Goal: Transaction & Acquisition: Purchase product/service

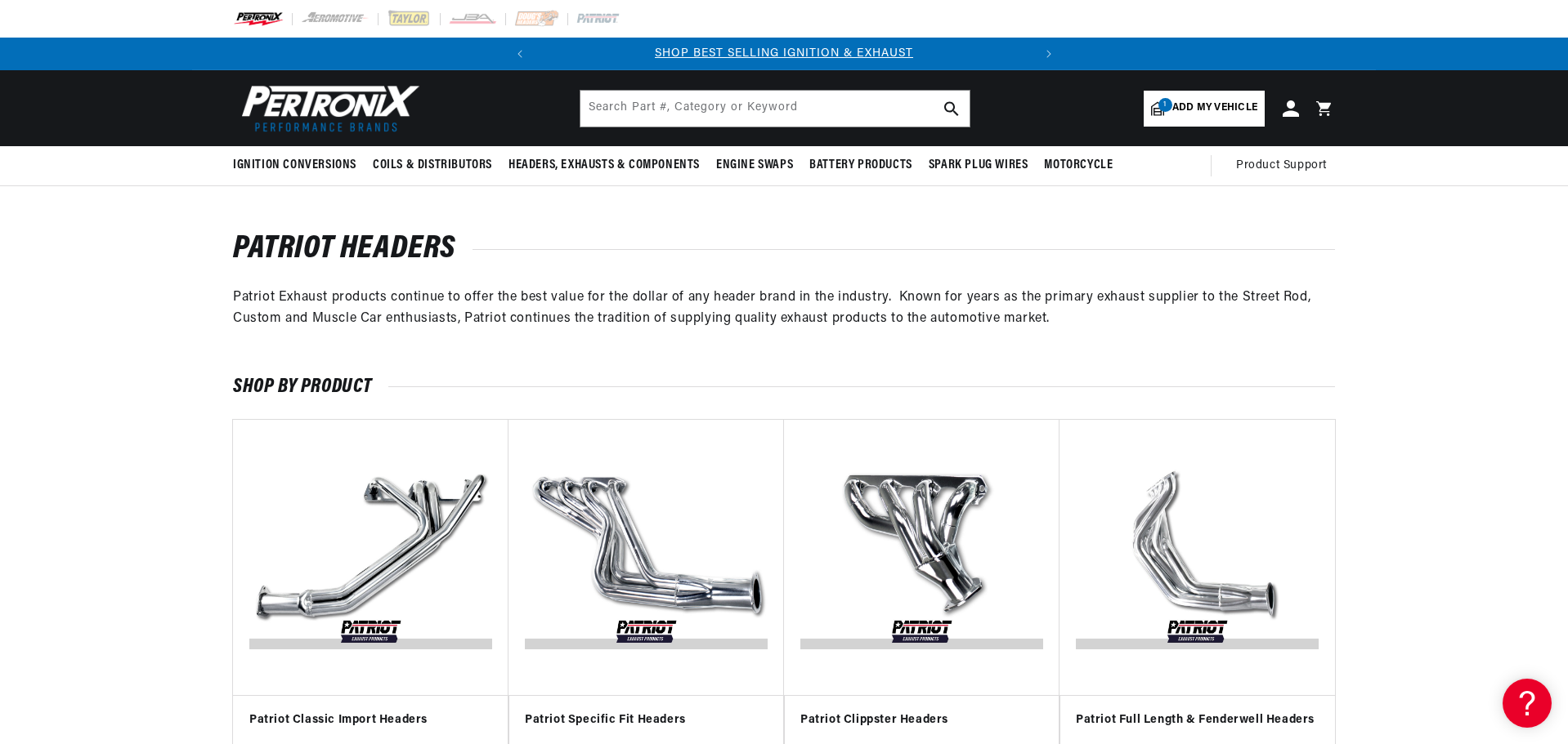
click at [1208, 112] on span "Add my vehicle" at bounding box center [1214, 108] width 85 height 16
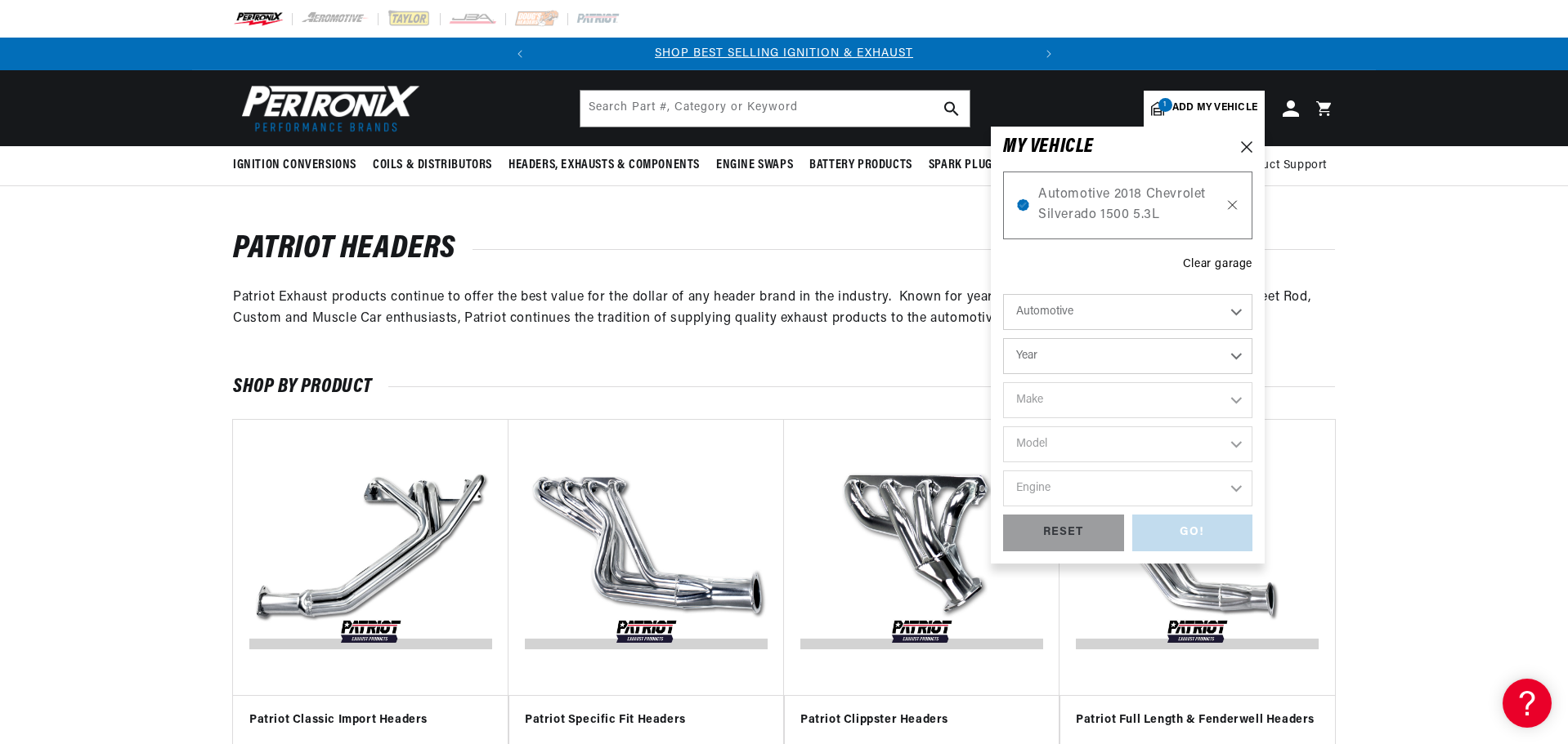
click at [1233, 210] on icon at bounding box center [1232, 205] width 14 height 13
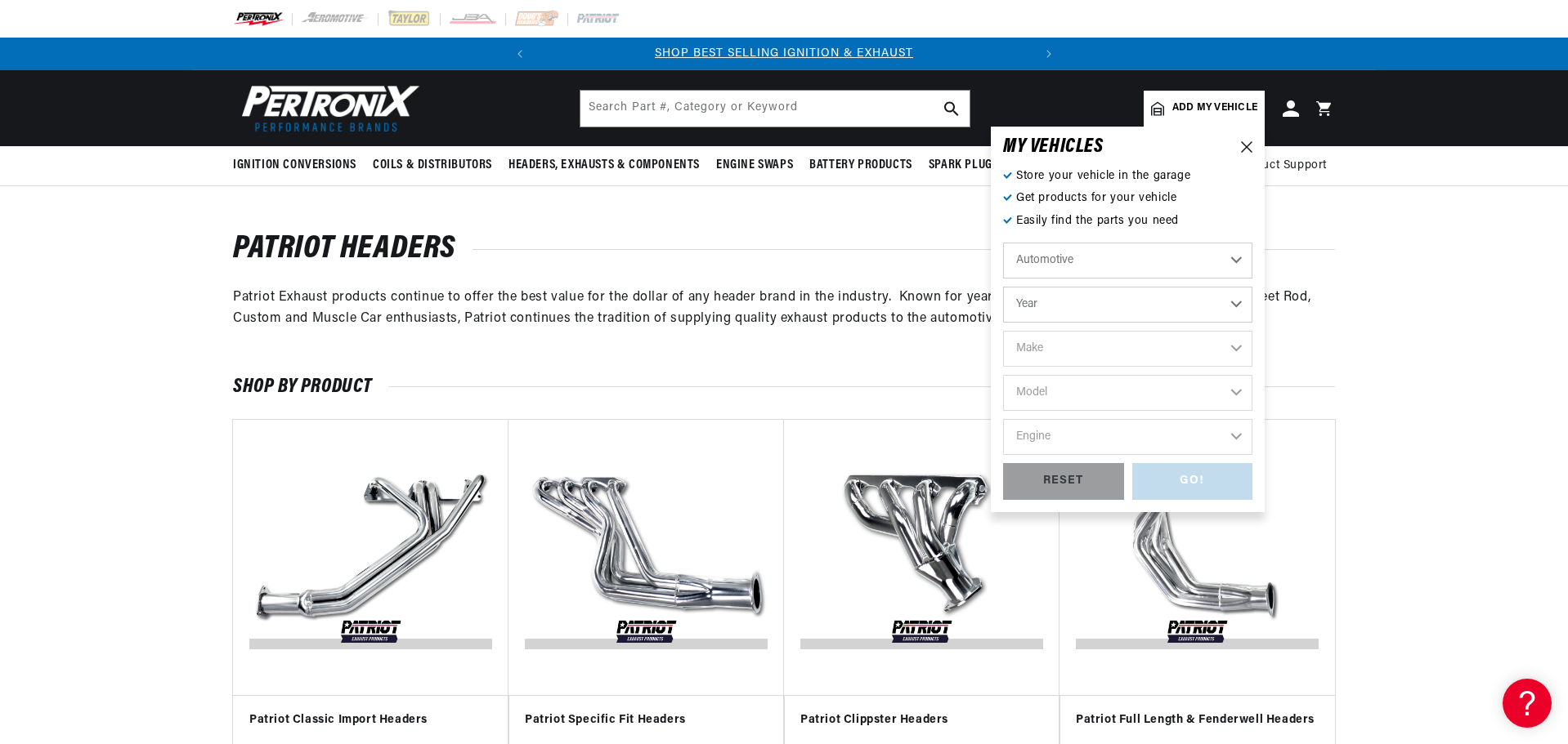
click at [1187, 262] on select "Automotive Agricultural Industrial Marine Motorcycle" at bounding box center [1127, 260] width 249 height 36
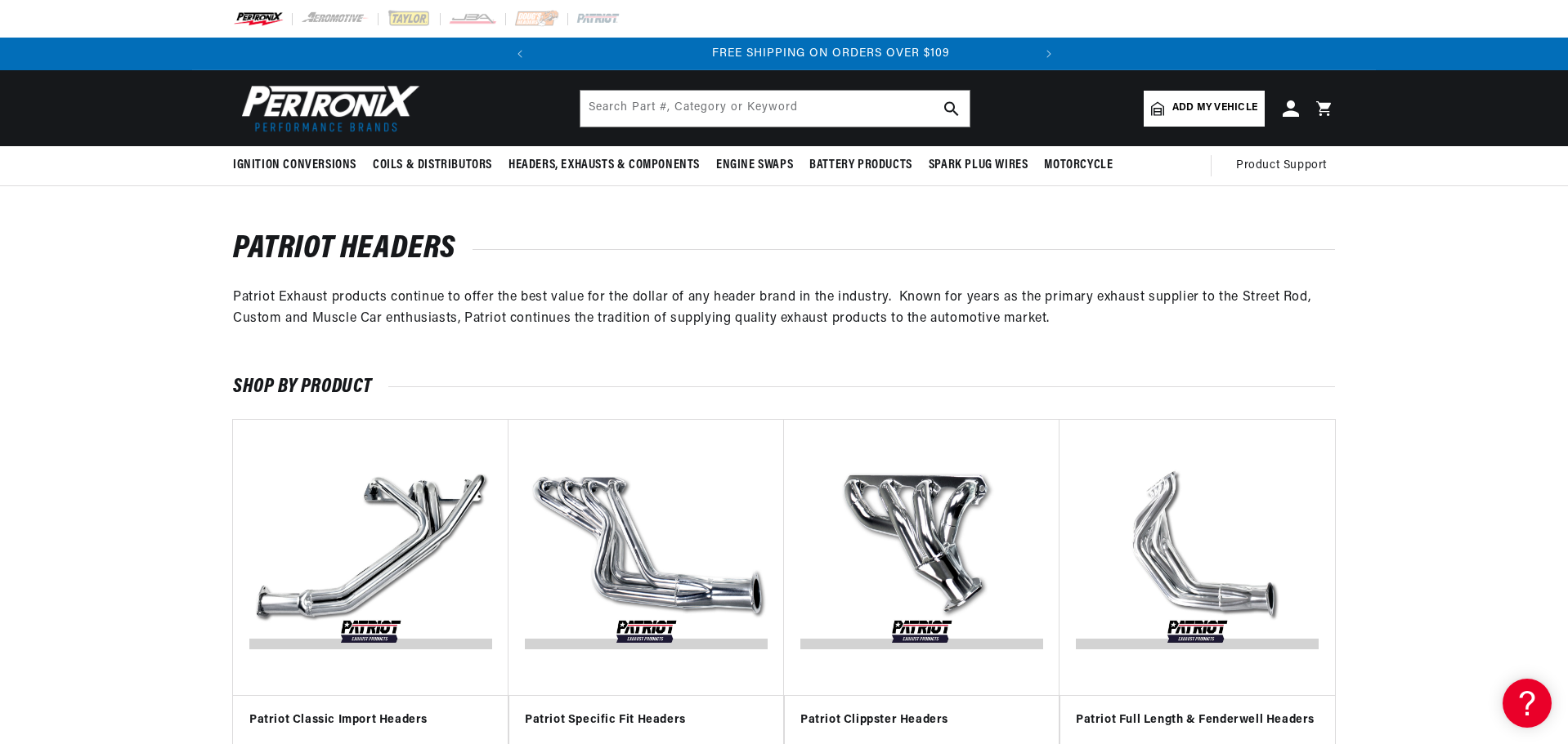
scroll to position [0, 495]
click at [1247, 92] on link "Add my vehicle" at bounding box center [1203, 109] width 121 height 36
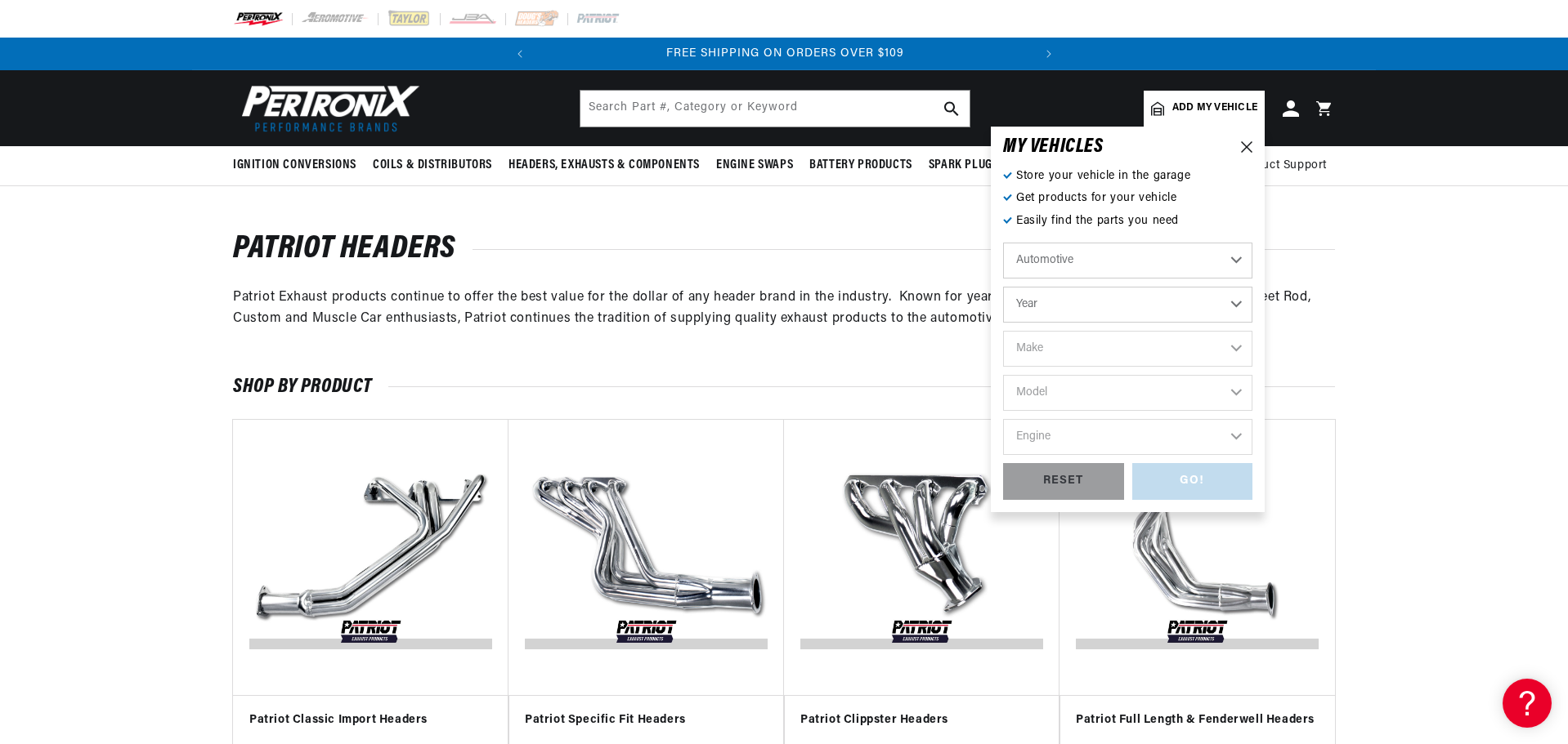
click at [1071, 318] on select "Year 2026 2025 2024 2023 2022 2021 2020 2019 2018 2017 2016 2015 2014 2013 2012…" at bounding box center [1127, 304] width 249 height 36
select select "1979"
click at [1003, 286] on select "Year 2026 2025 2024 2023 2022 2021 2020 2019 2018 2017 2016 2015 2014 2013 2012…" at bounding box center [1127, 304] width 249 height 36
select select "1979"
click at [1073, 341] on select "Make Alfa Romeo American Motors Audi Avanti BMW Buick Cadillac Checker Chevrole…" at bounding box center [1127, 349] width 249 height 36
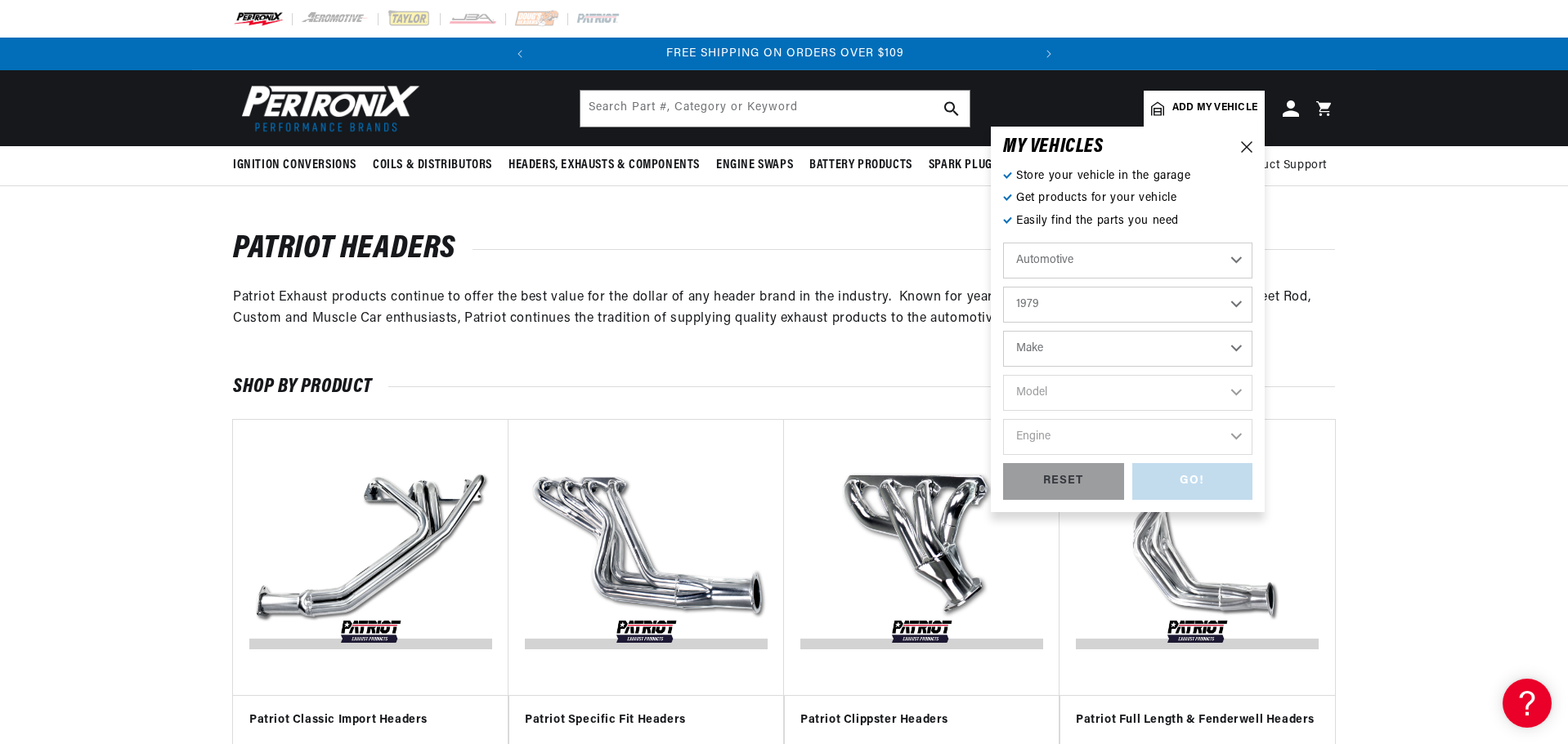
select select "Chevrolet"
click at [1003, 331] on select "Make Alfa Romeo American Motors Audi Avanti BMW Buick Cadillac Checker Chevrole…" at bounding box center [1127, 349] width 249 height 36
select select "Chevrolet"
click at [1054, 397] on select "Model C10 C10 Suburban C20 C20 Suburban C30 C50 Camaro Caprice Corvette El Cami…" at bounding box center [1127, 393] width 249 height 36
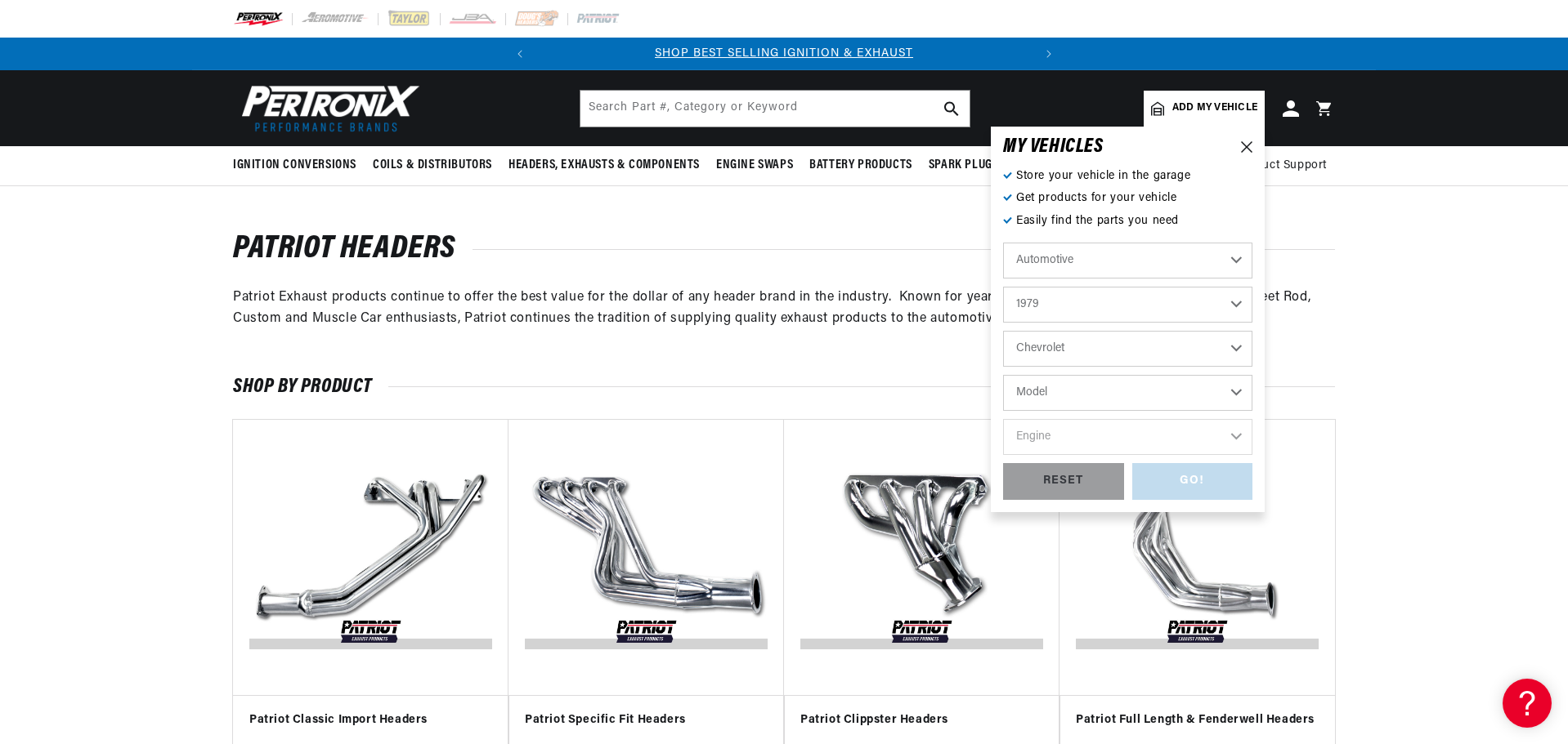
select select "C10"
click at [1003, 375] on select "Model C10 C10 Suburban C20 C20 Suburban C30 C50 Camaro Caprice Corvette El Cami…" at bounding box center [1127, 393] width 249 height 36
select select "C10"
click at [1057, 439] on select "Engine 5.0L 5.7L 6.6L 7.4L" at bounding box center [1127, 437] width 249 height 36
select select "5.7L"
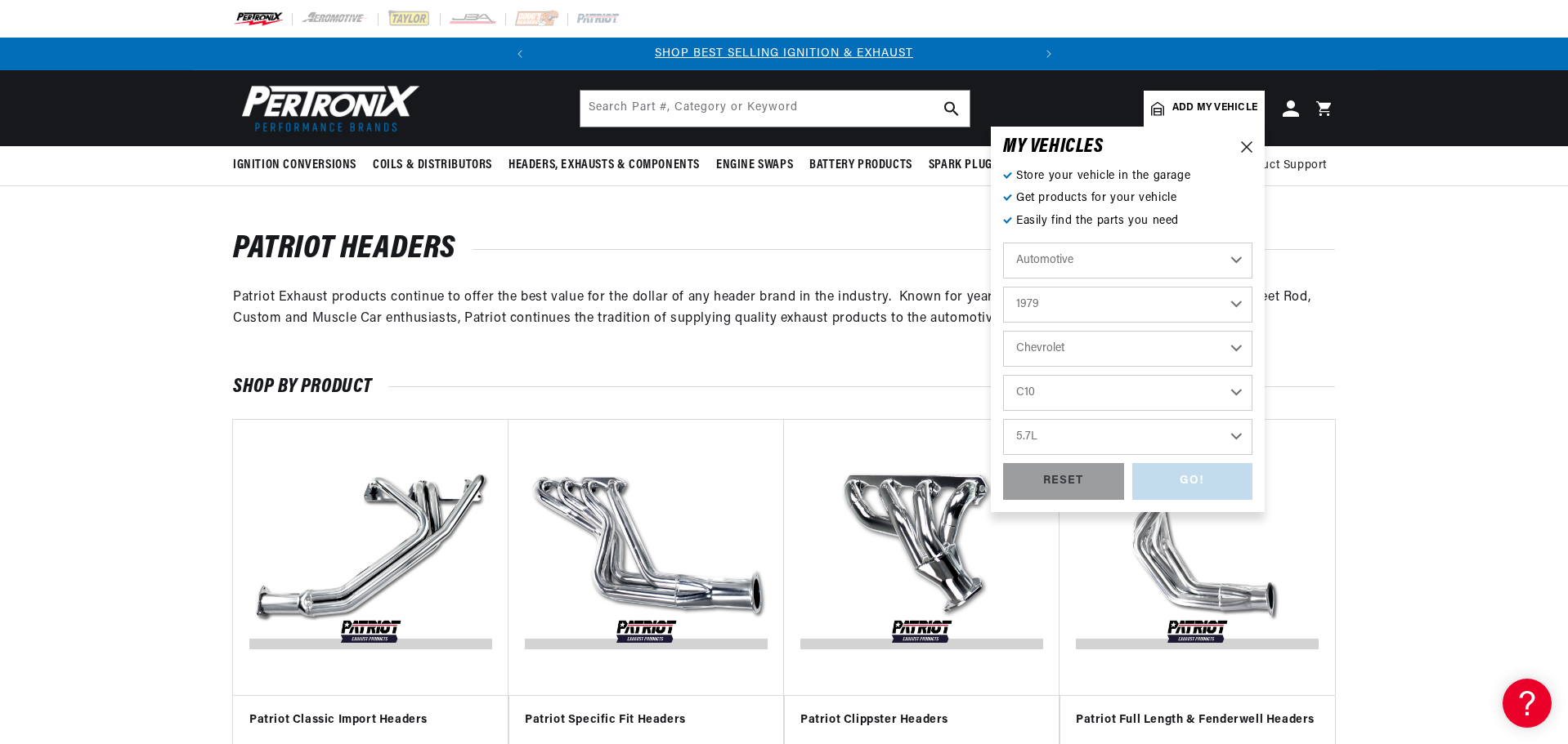
click at [1003, 419] on select "Engine 5.0L 5.7L 6.6L 7.4L" at bounding box center [1127, 437] width 249 height 36
select select "5.7L"
click at [1201, 477] on div "GO!" at bounding box center [1192, 481] width 121 height 36
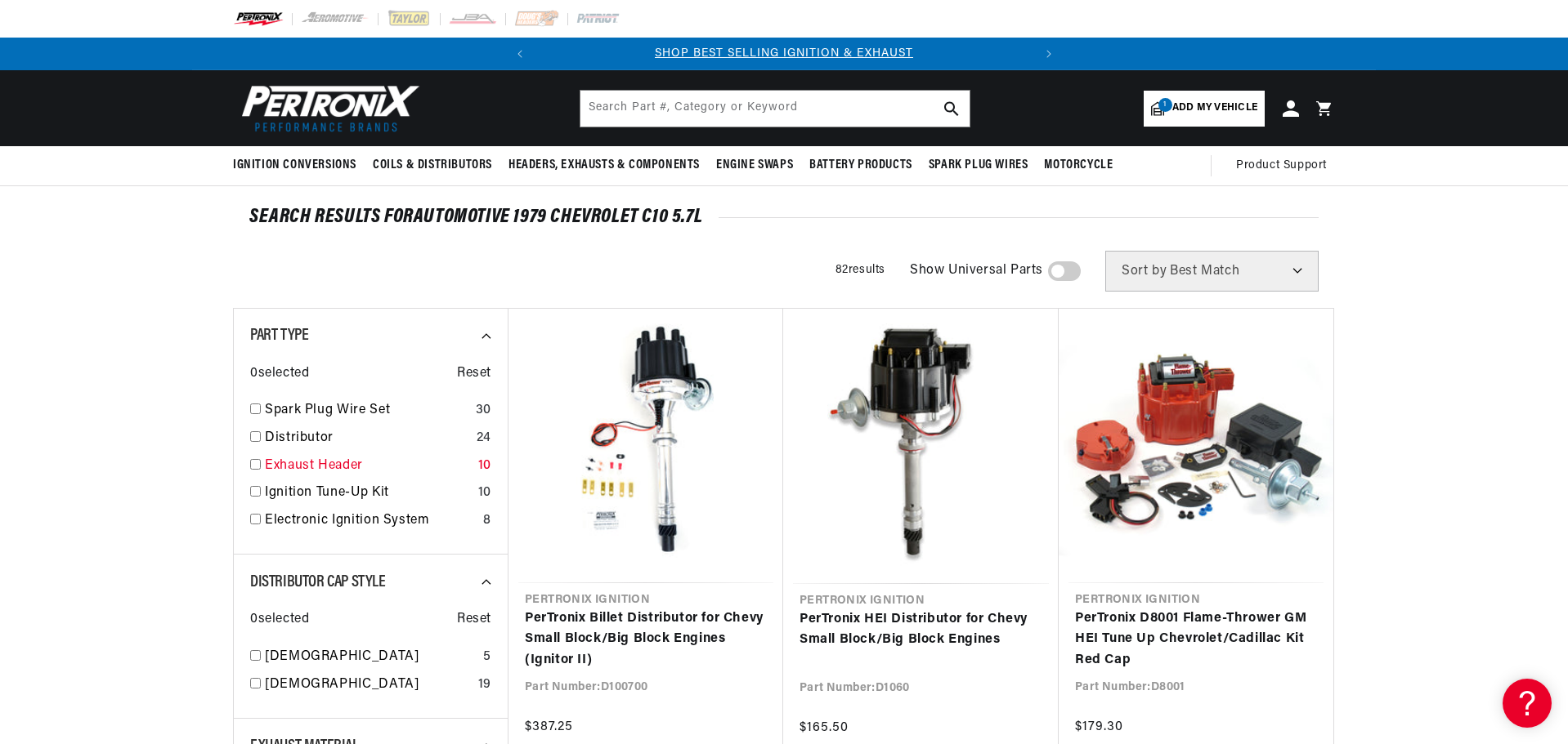
click at [320, 464] on link "Exhaust Header" at bounding box center [368, 466] width 207 height 22
checkbox input "true"
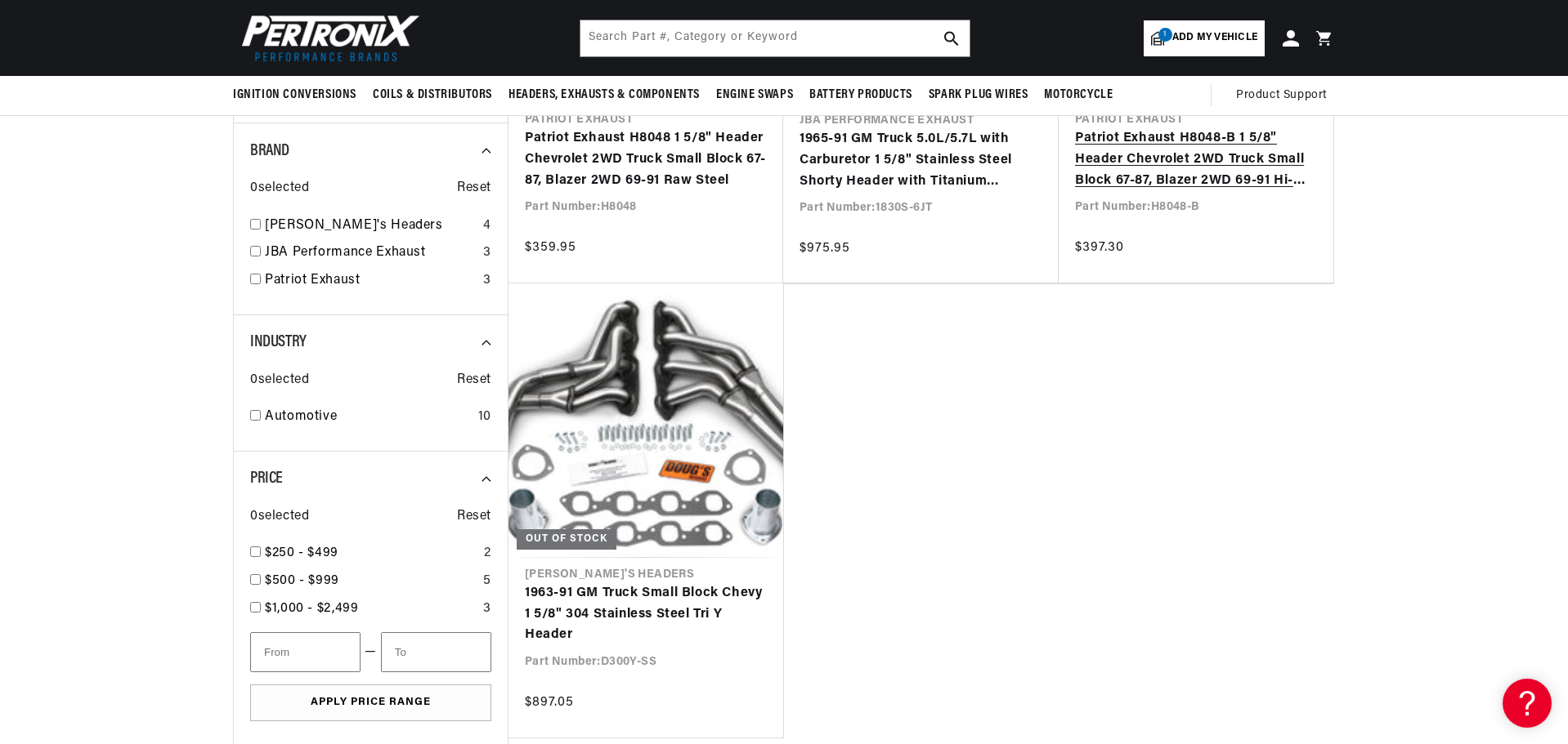
scroll to position [1062, 0]
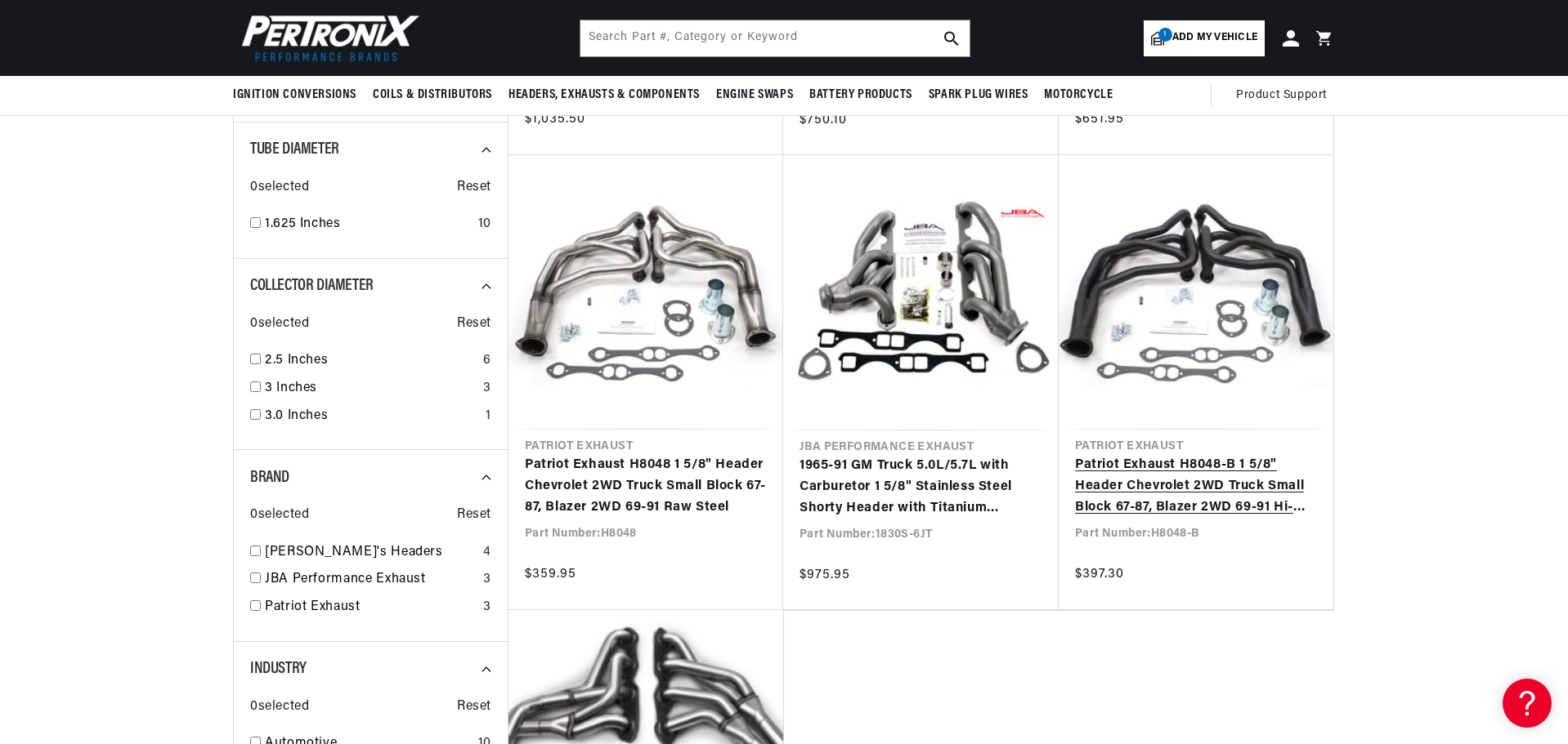
click at [1166, 476] on link "Patriot Exhaust H8048-B 1 5/8" Header Chevrolet 2WD Truck Small Block 67-87, Bl…" at bounding box center [1195, 486] width 242 height 63
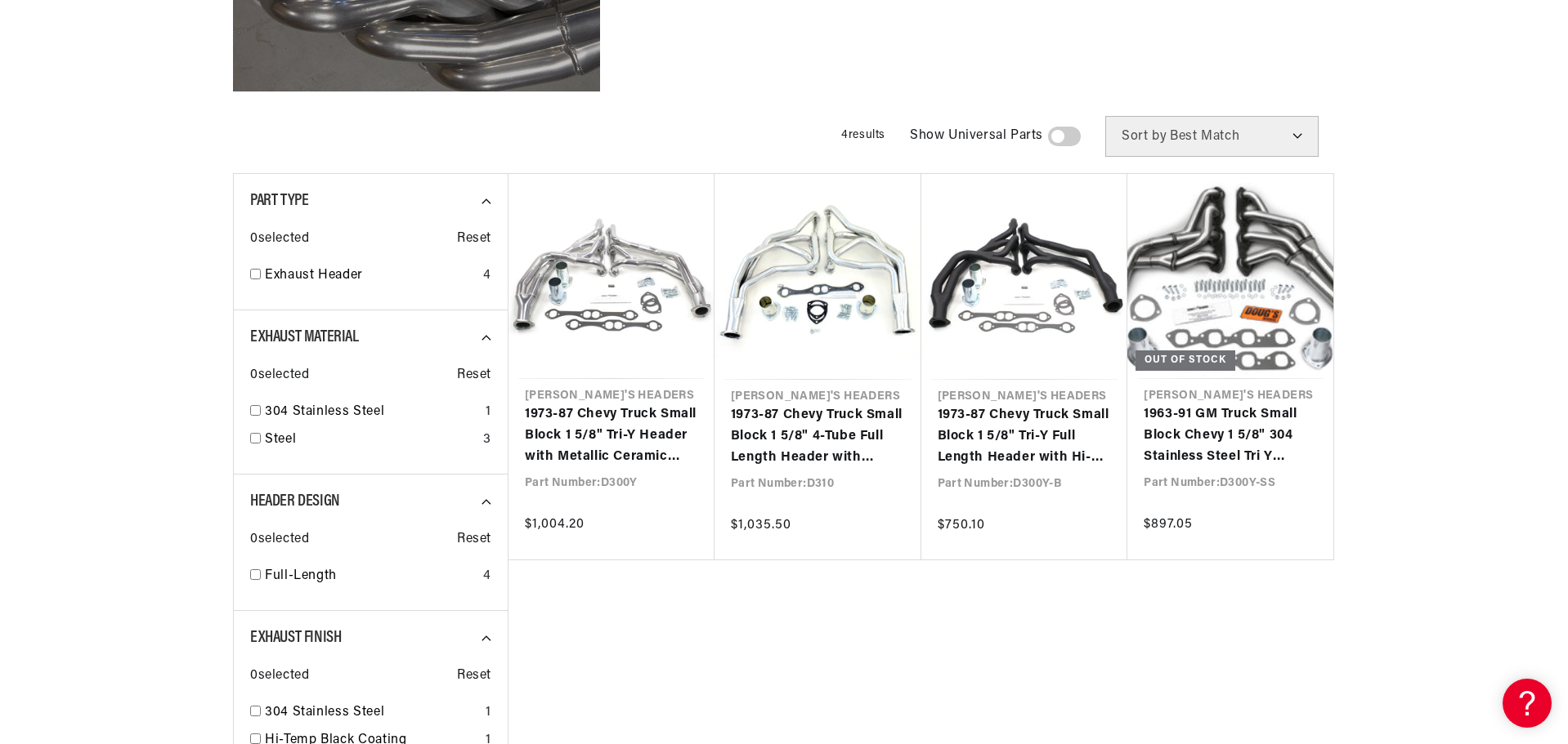
scroll to position [572, 0]
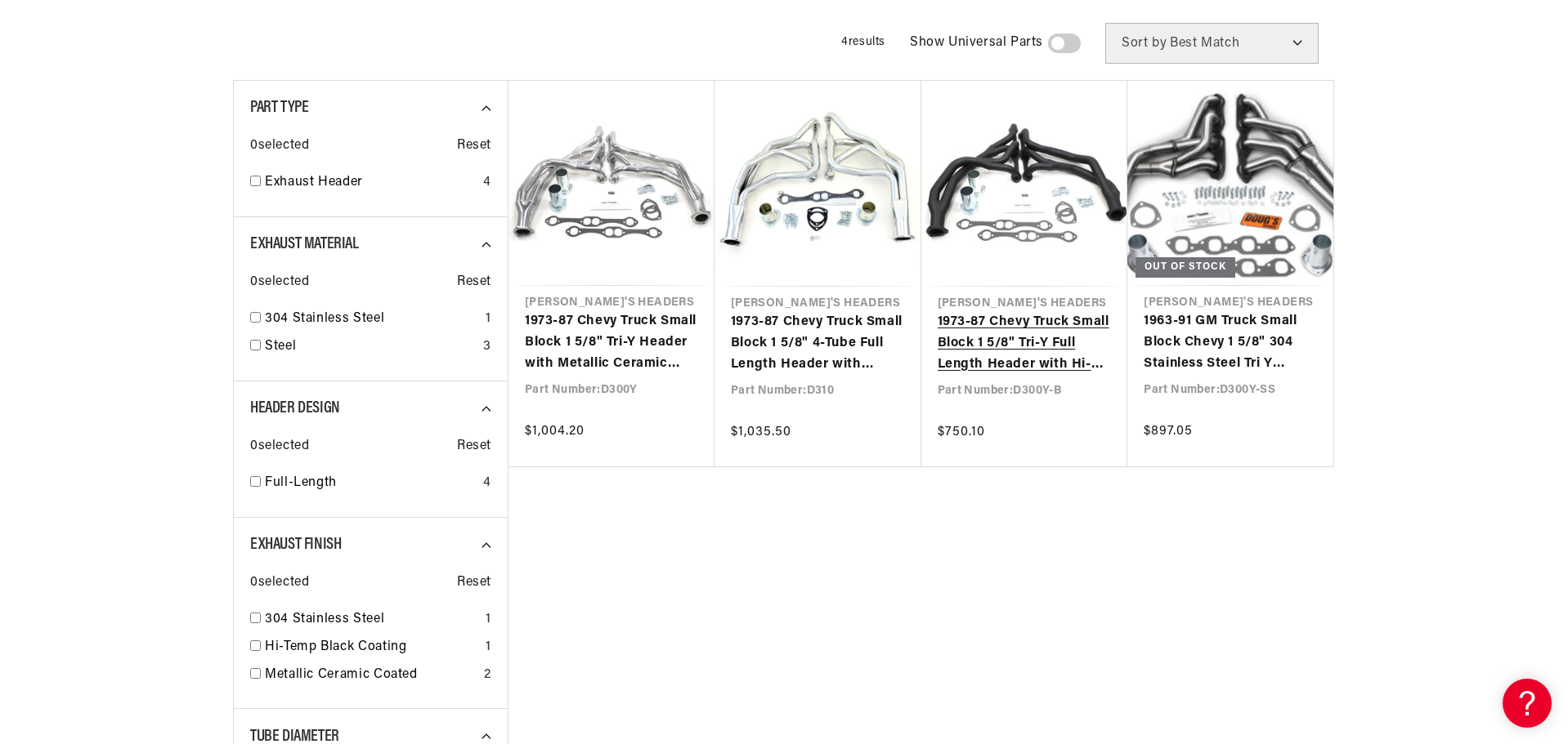
click at [978, 338] on link "1973-87 Chevy Truck Small Block 1 5/8" Tri-Y Full Length Header with Hi-Temp Bl…" at bounding box center [1024, 343] width 174 height 63
